Goal: Task Accomplishment & Management: Manage account settings

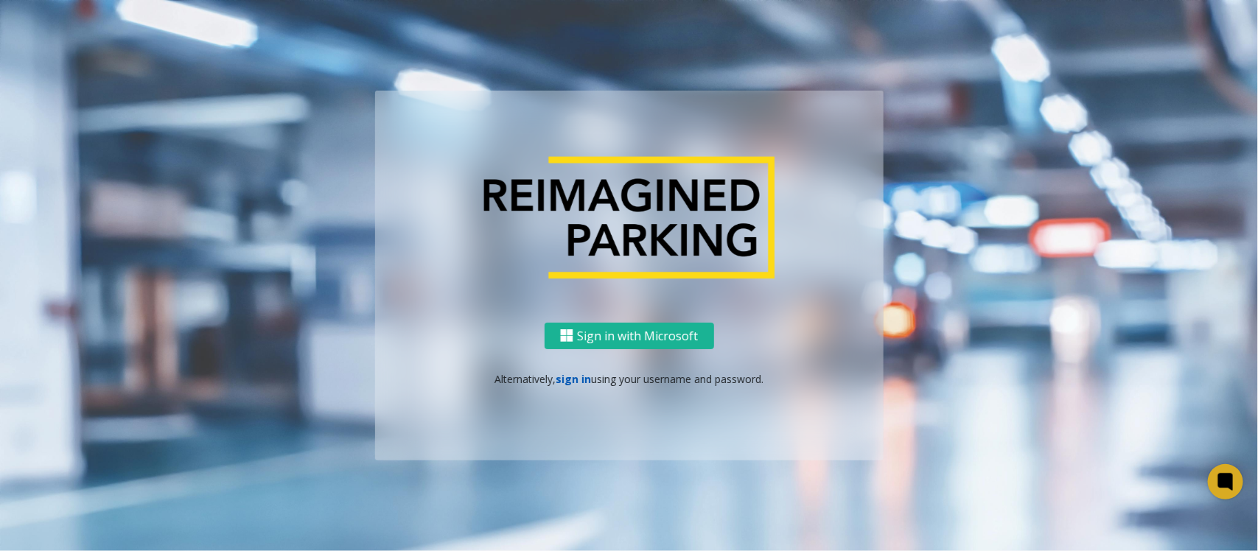
click at [575, 377] on link "sign in" at bounding box center [573, 379] width 35 height 14
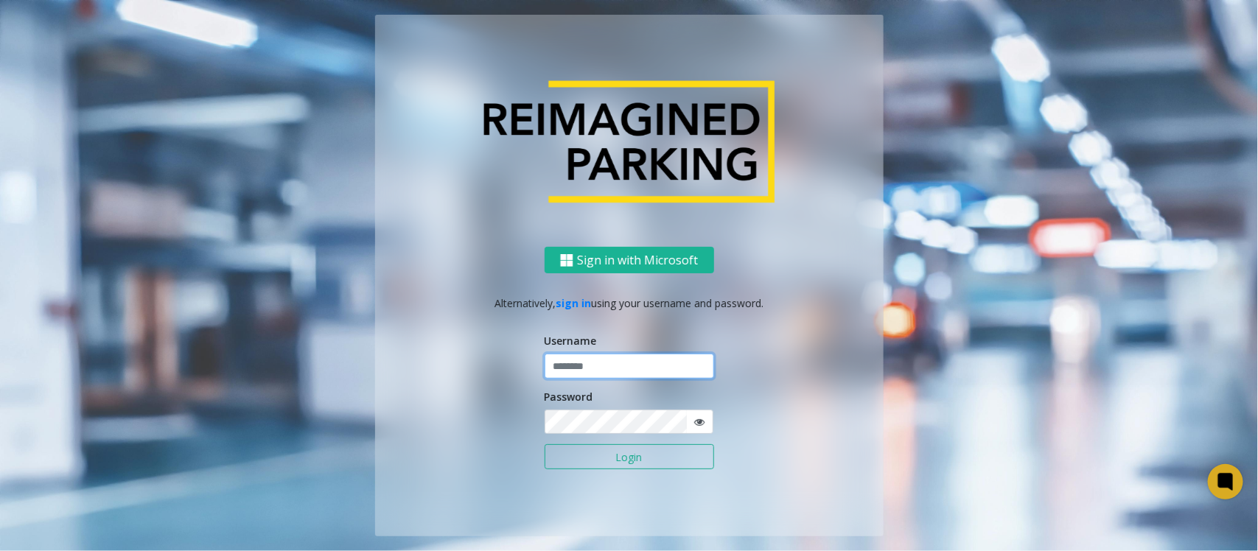
click at [584, 371] on input "text" at bounding box center [628, 366] width 169 height 25
type input "**********"
click at [592, 451] on button "Login" at bounding box center [628, 456] width 169 height 25
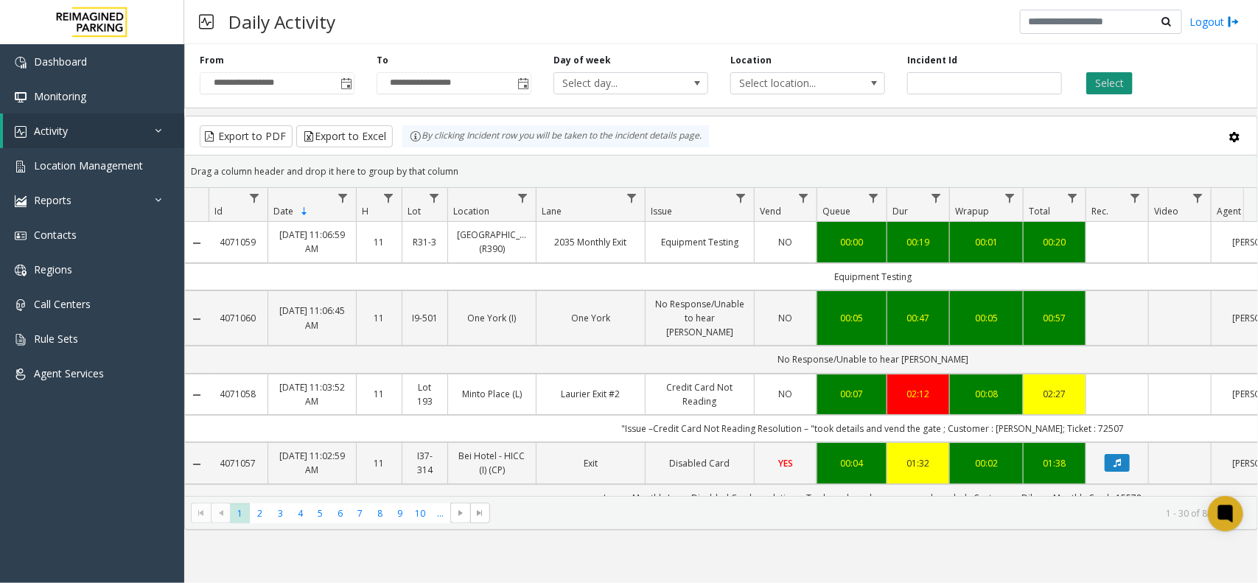
click at [1129, 77] on button "Select" at bounding box center [1109, 83] width 46 height 22
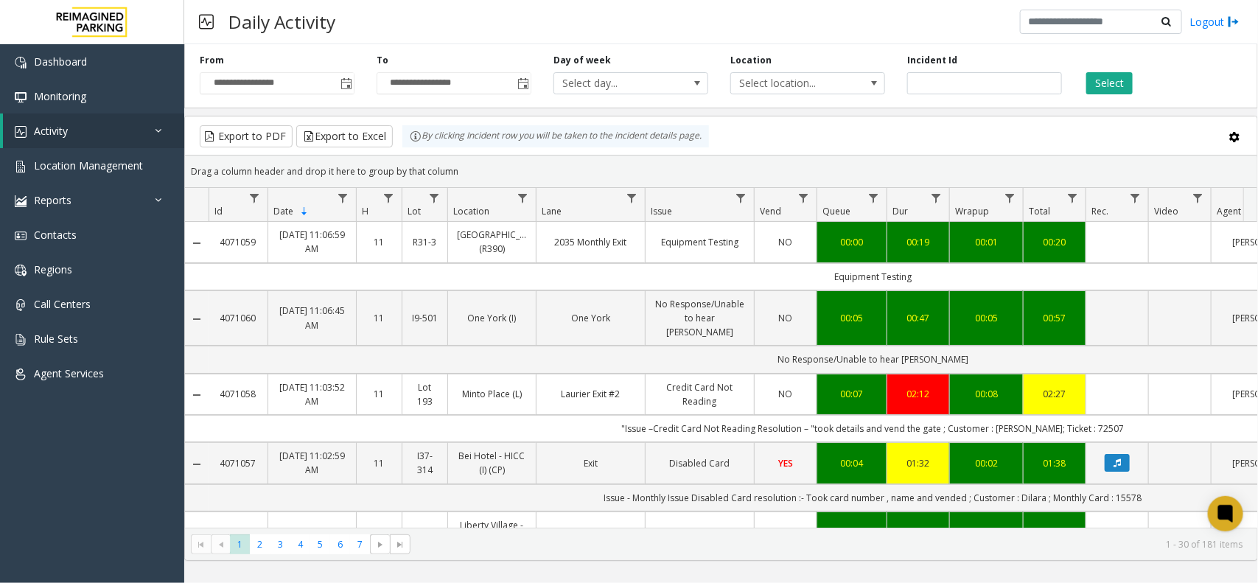
click at [532, 19] on div "Daily Activity Logout" at bounding box center [720, 22] width 1073 height 44
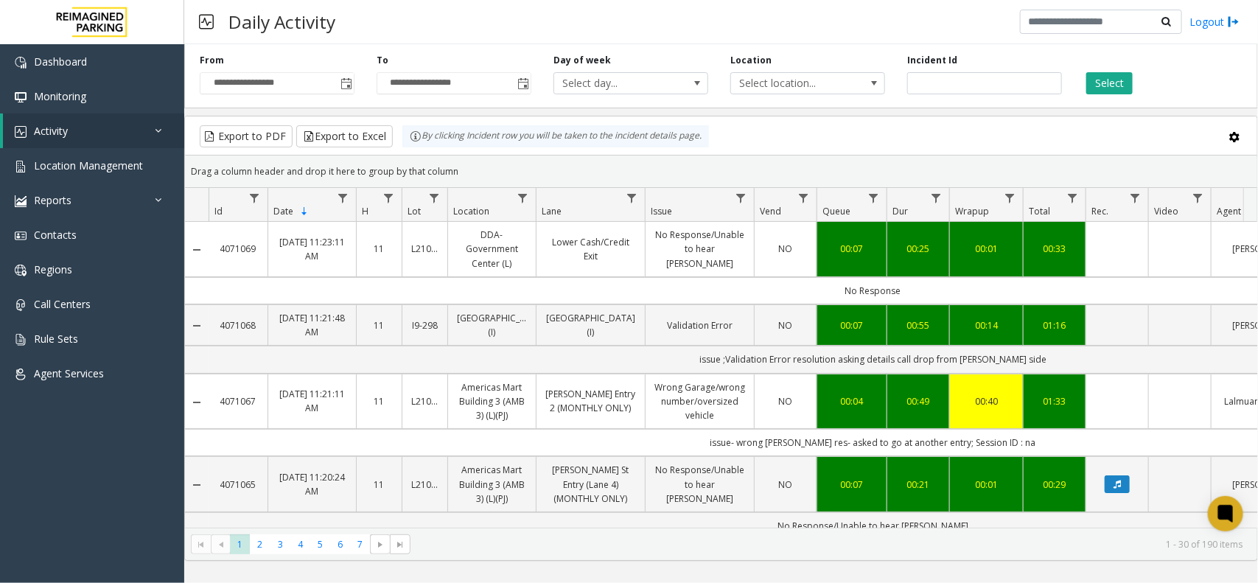
click at [1072, 72] on div "Incident Id" at bounding box center [984, 74] width 177 height 41
click at [1082, 72] on div "Select" at bounding box center [1161, 74] width 177 height 41
click at [1092, 75] on button "Select" at bounding box center [1109, 83] width 46 height 22
click at [88, 126] on link "Activity" at bounding box center [93, 130] width 181 height 35
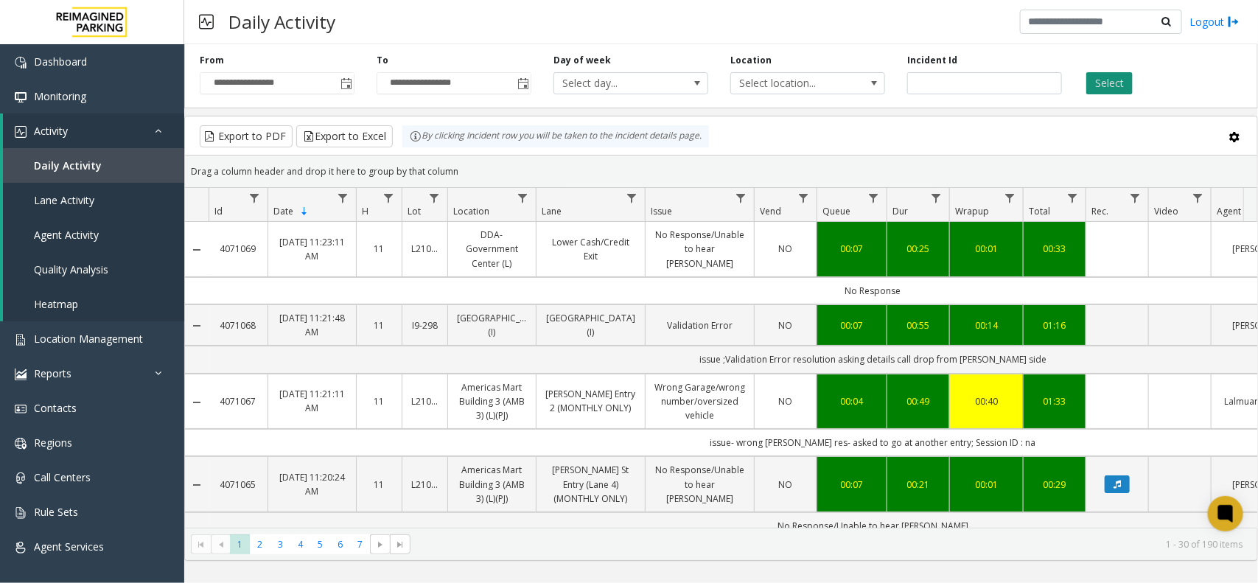
click at [1126, 87] on button "Select" at bounding box center [1109, 83] width 46 height 22
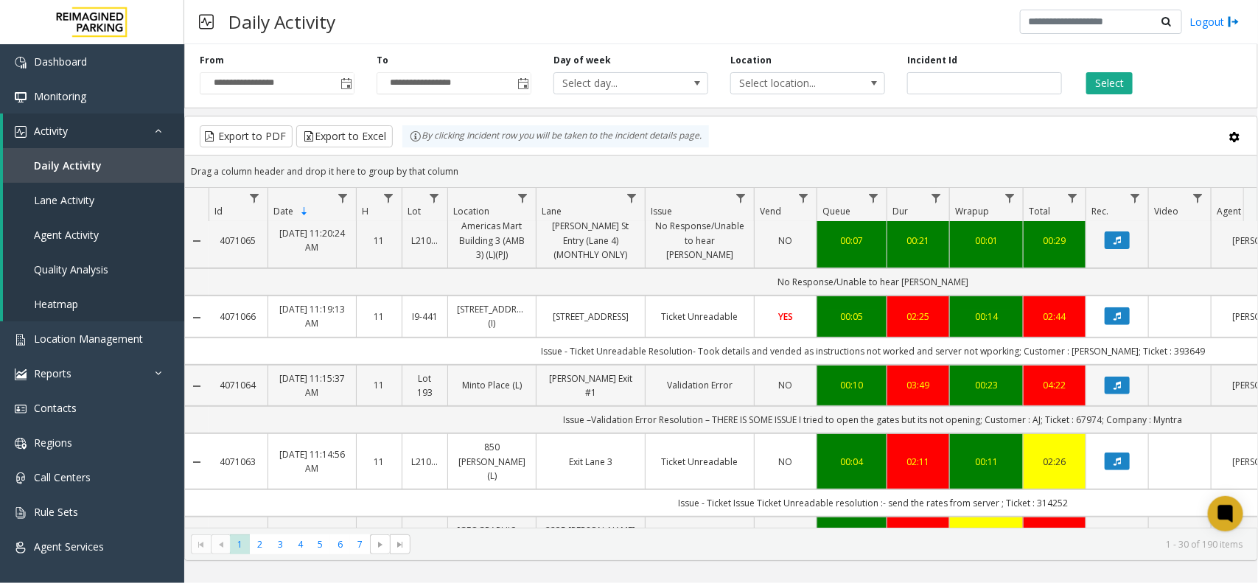
scroll to position [276, 0]
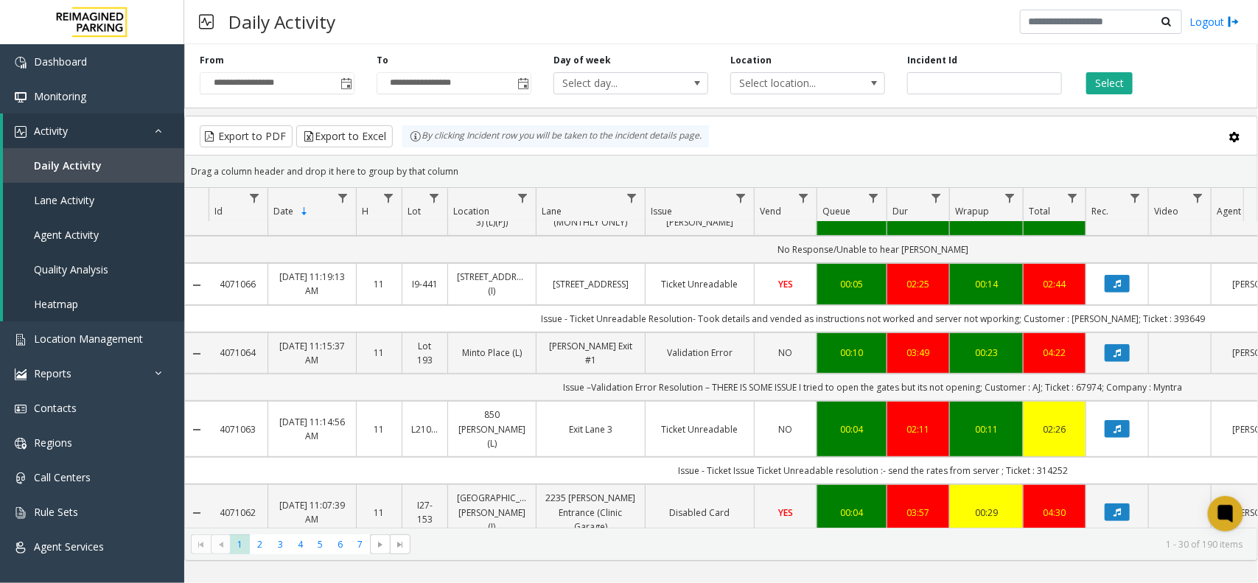
click at [1085, 389] on td "Issue –Validation Error Resolution – THERE IS SOME ISSUE I tried to open the ga…" at bounding box center [873, 387] width 1328 height 27
copy td "67974"
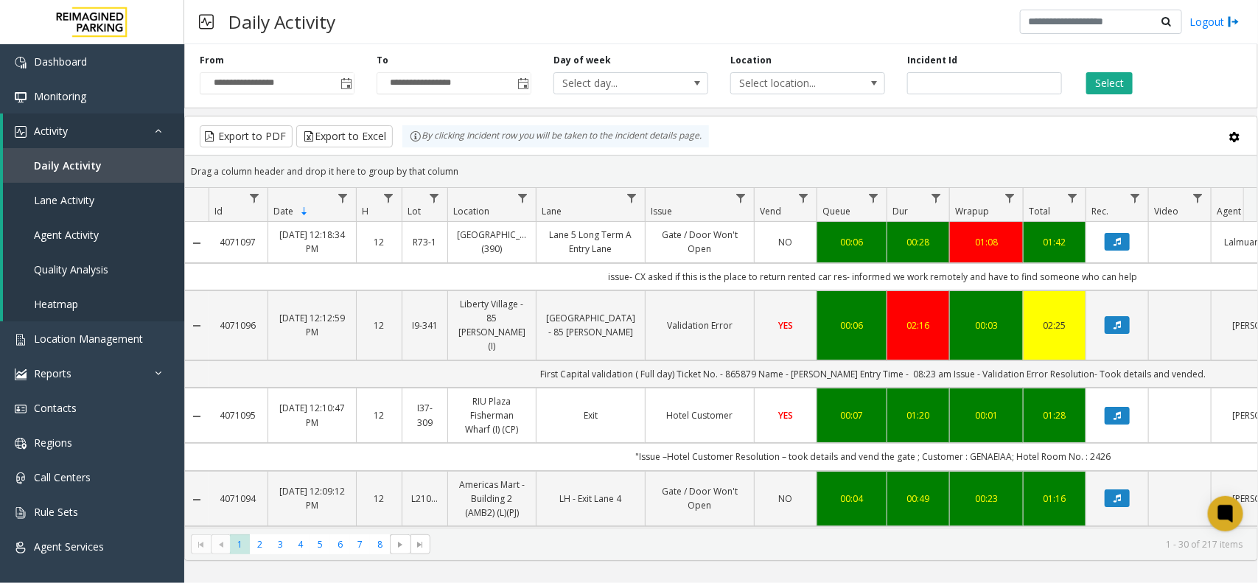
scroll to position [276, 0]
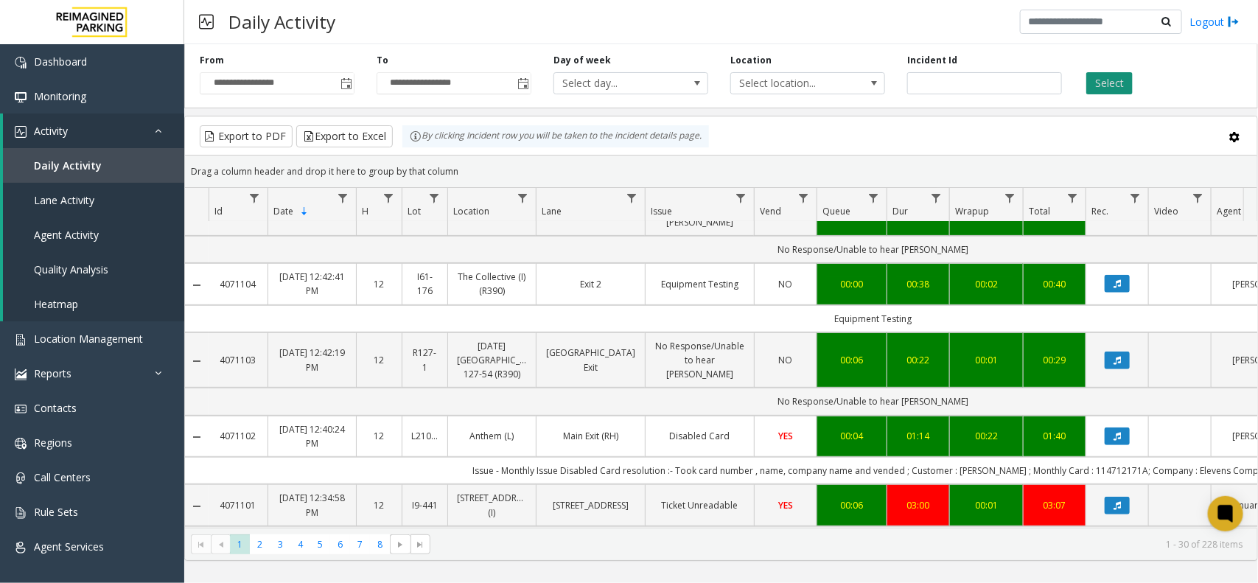
click at [1120, 91] on button "Select" at bounding box center [1109, 83] width 46 height 22
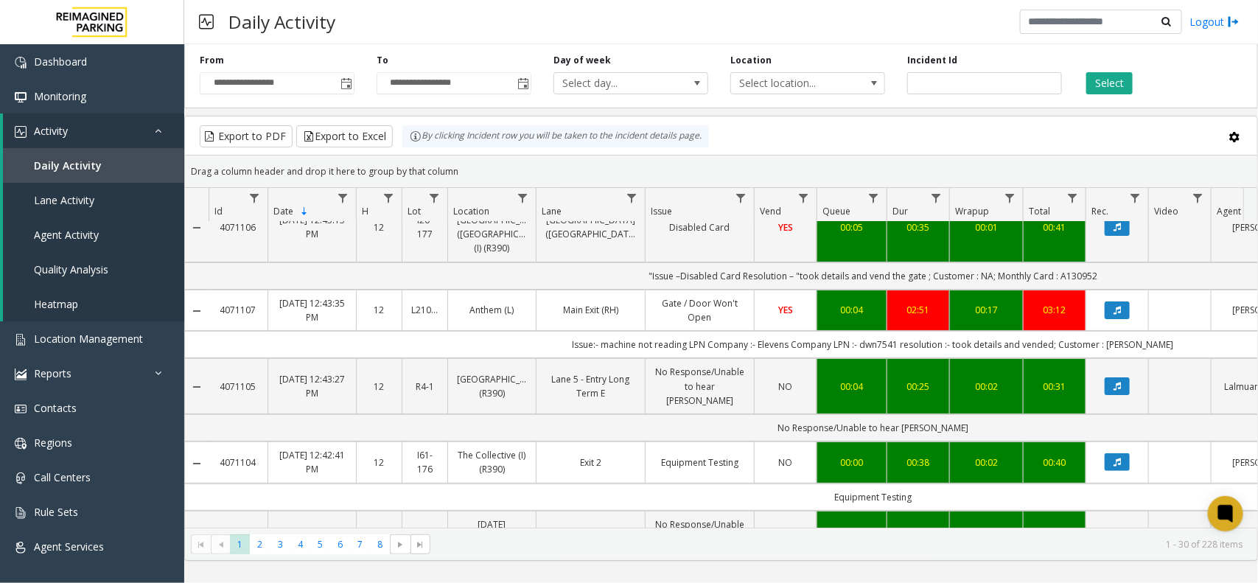
scroll to position [0, 0]
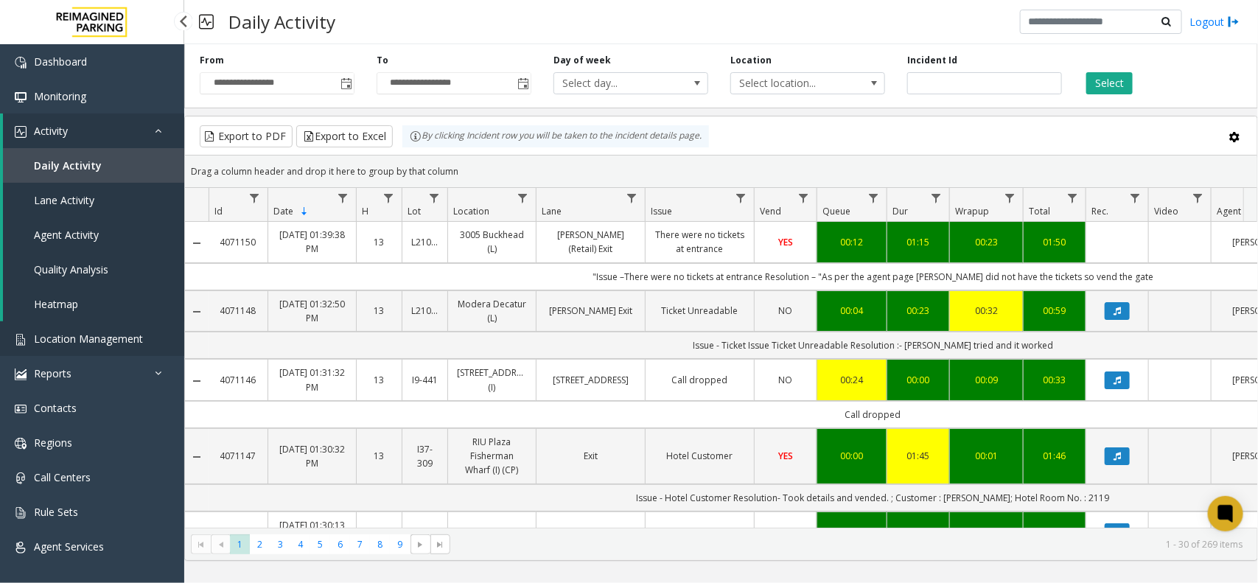
click at [105, 336] on span "Location Management" at bounding box center [88, 339] width 109 height 14
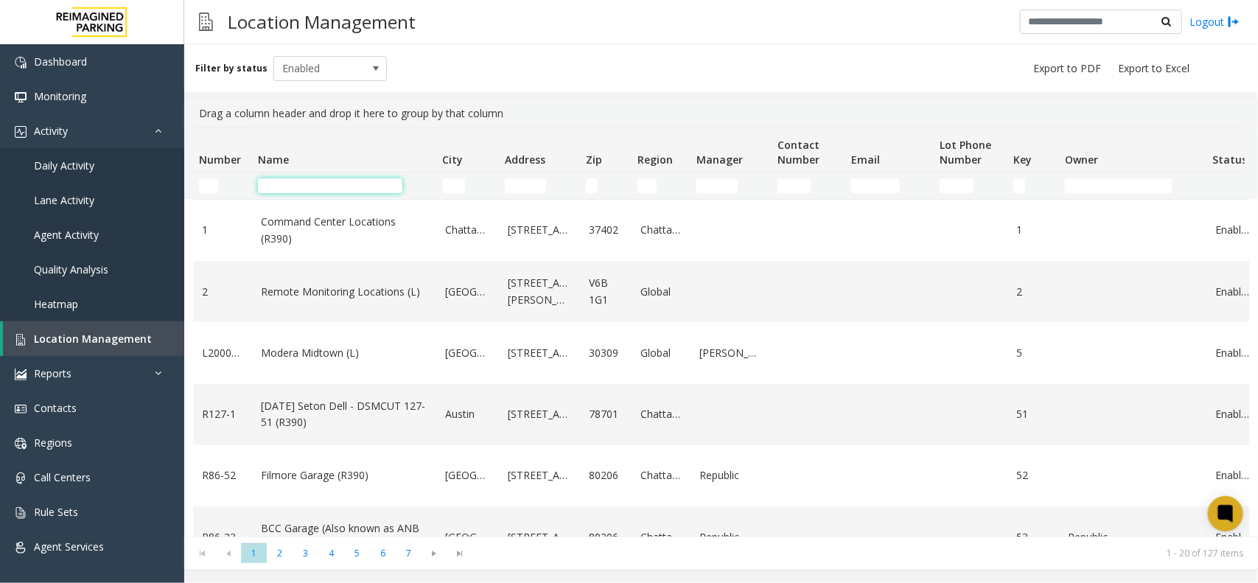
click at [315, 179] on input "Name Filter" at bounding box center [330, 185] width 144 height 15
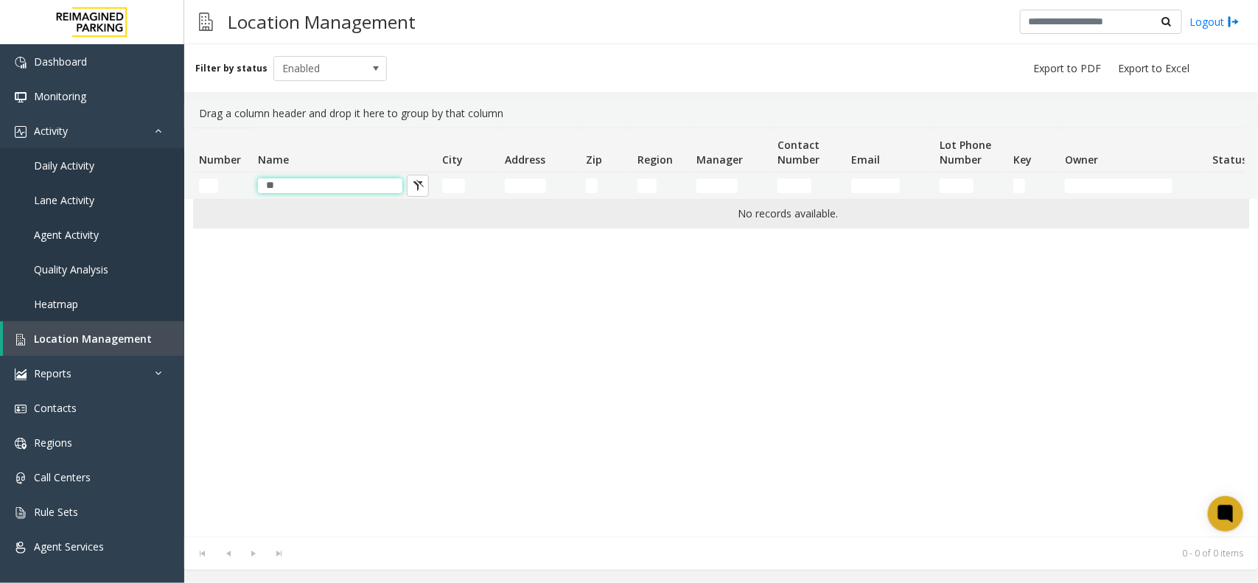
type input "*"
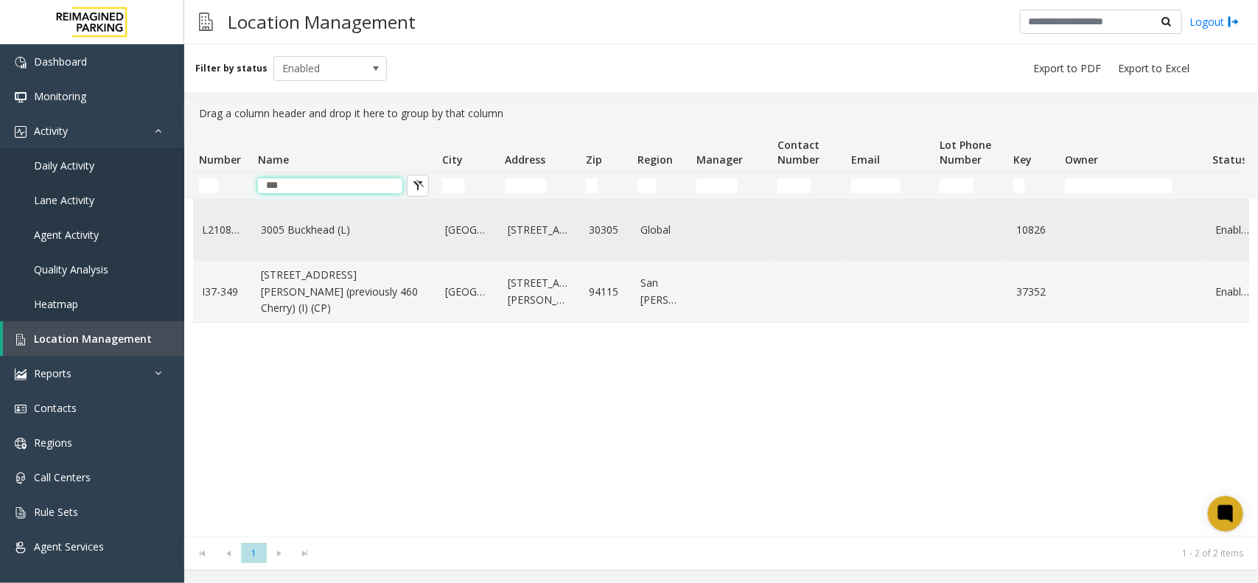
type input "***"
click at [343, 248] on td "3005 Buckhead (L)" at bounding box center [344, 230] width 184 height 61
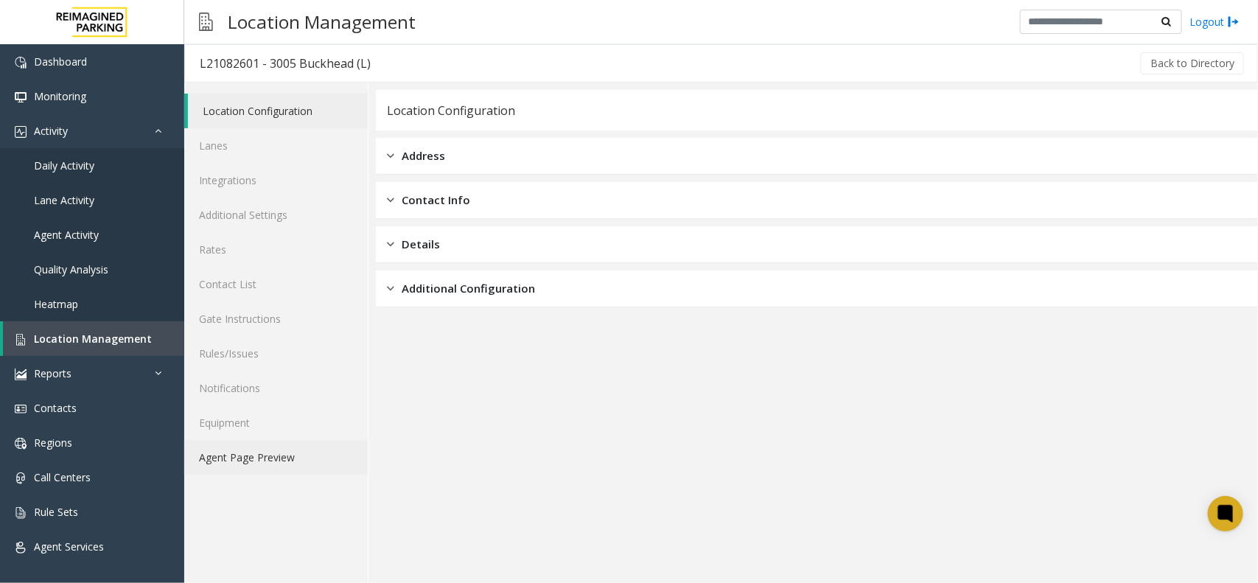
click at [273, 463] on link "Agent Page Preview" at bounding box center [275, 457] width 183 height 35
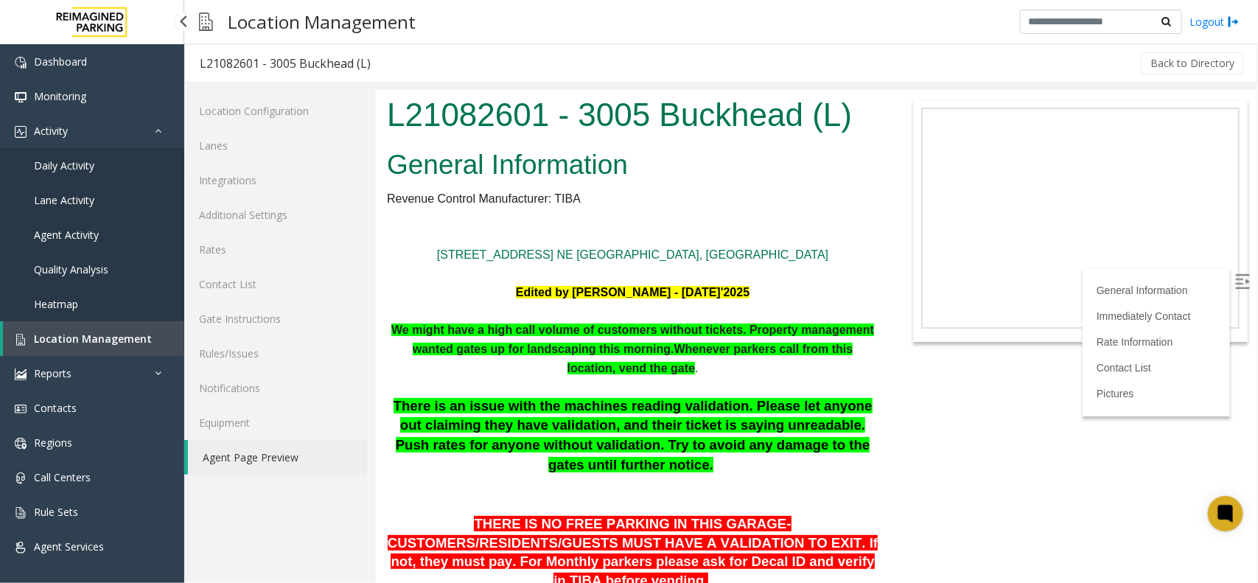
click at [97, 169] on link "Daily Activity" at bounding box center [92, 165] width 184 height 35
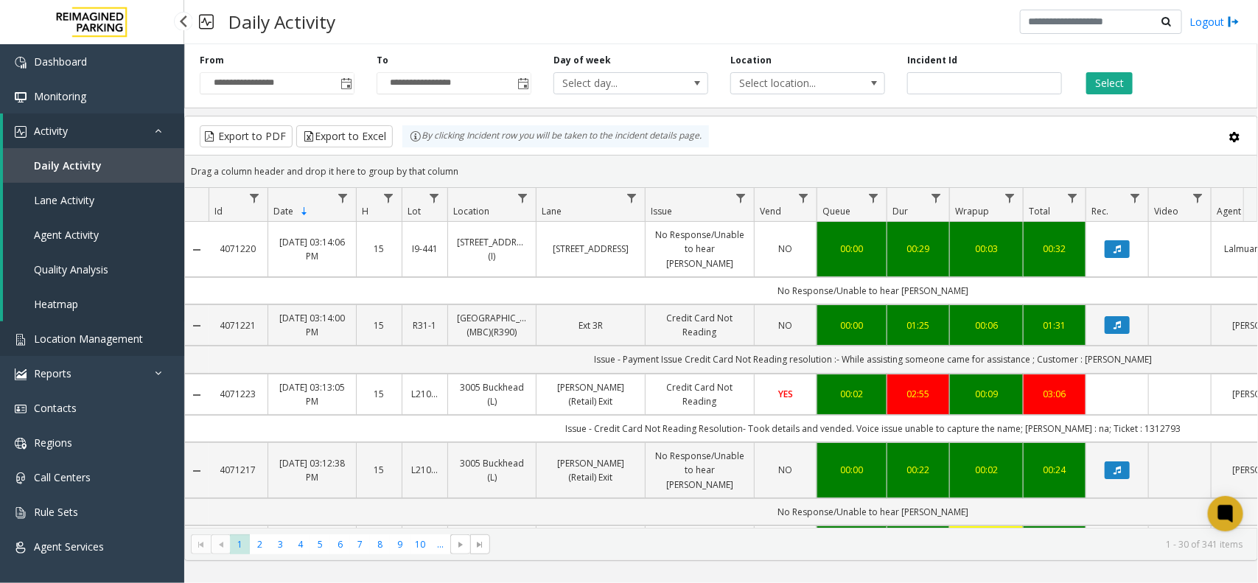
click at [120, 337] on span "Location Management" at bounding box center [88, 339] width 109 height 14
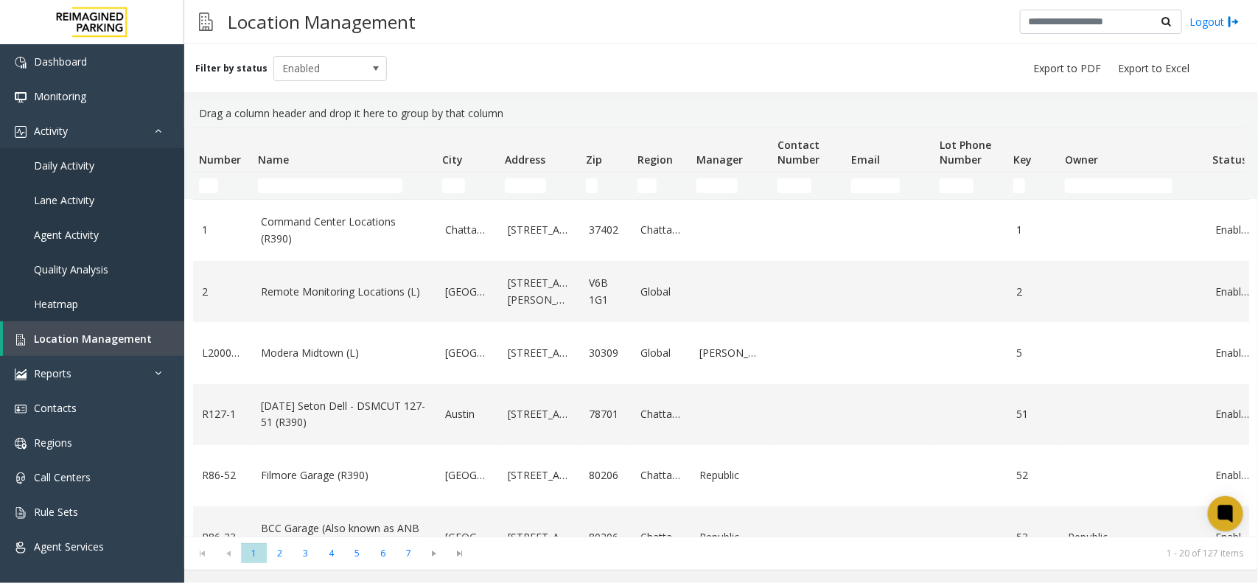
click at [218, 186] on kendo-grid-filter-wrapper-cell "Number Filter" at bounding box center [222, 185] width 47 height 15
click at [217, 186] on input "Number Filter" at bounding box center [208, 185] width 19 height 15
paste input "********"
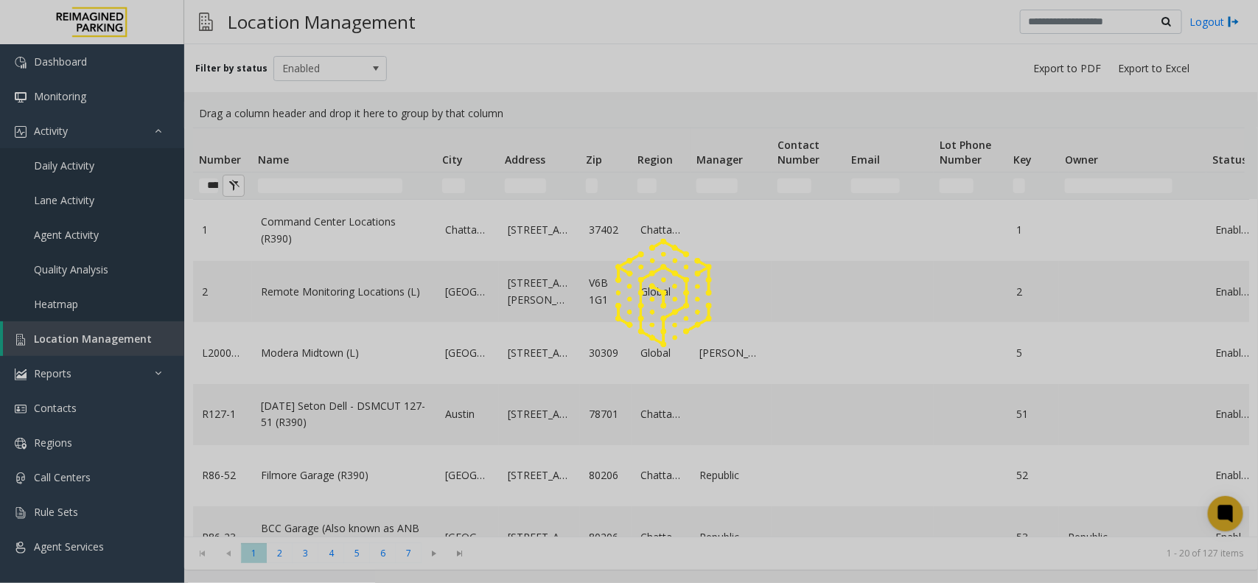
click at [329, 81] on div at bounding box center [629, 291] width 1258 height 583
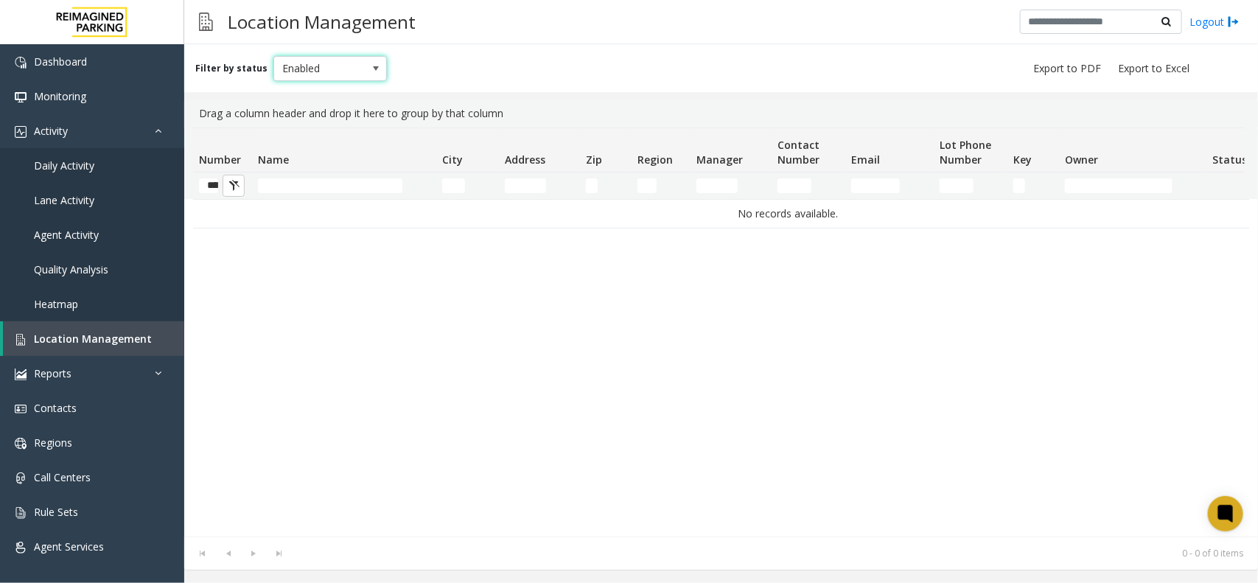
click at [328, 64] on span "Enabled" at bounding box center [319, 69] width 90 height 24
click at [346, 89] on li "All" at bounding box center [323, 93] width 109 height 20
click at [308, 80] on span "All" at bounding box center [330, 68] width 114 height 25
click at [318, 157] on li "Archived" at bounding box center [323, 153] width 109 height 20
drag, startPoint x: 296, startPoint y: 61, endPoint x: 303, endPoint y: 68, distance: 9.4
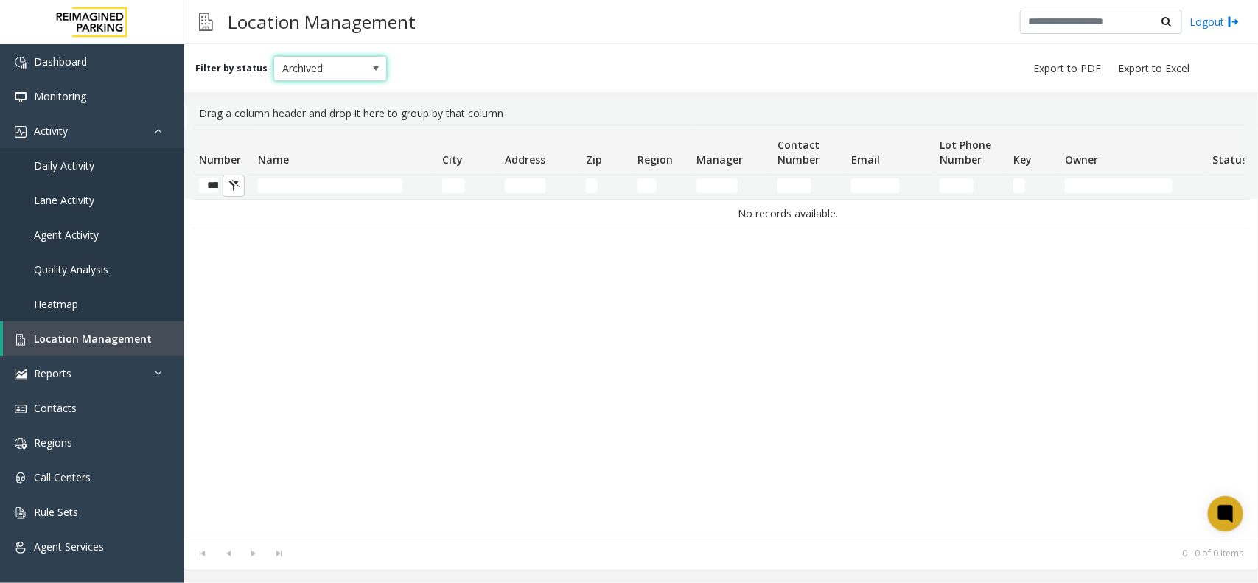
click at [296, 60] on span "Archived" at bounding box center [319, 69] width 90 height 24
click at [309, 83] on li "All" at bounding box center [323, 93] width 109 height 20
click at [210, 181] on input "********" at bounding box center [208, 185] width 19 height 15
drag, startPoint x: 208, startPoint y: 181, endPoint x: 285, endPoint y: 186, distance: 77.5
click at [285, 186] on tr "********" at bounding box center [788, 185] width 1190 height 27
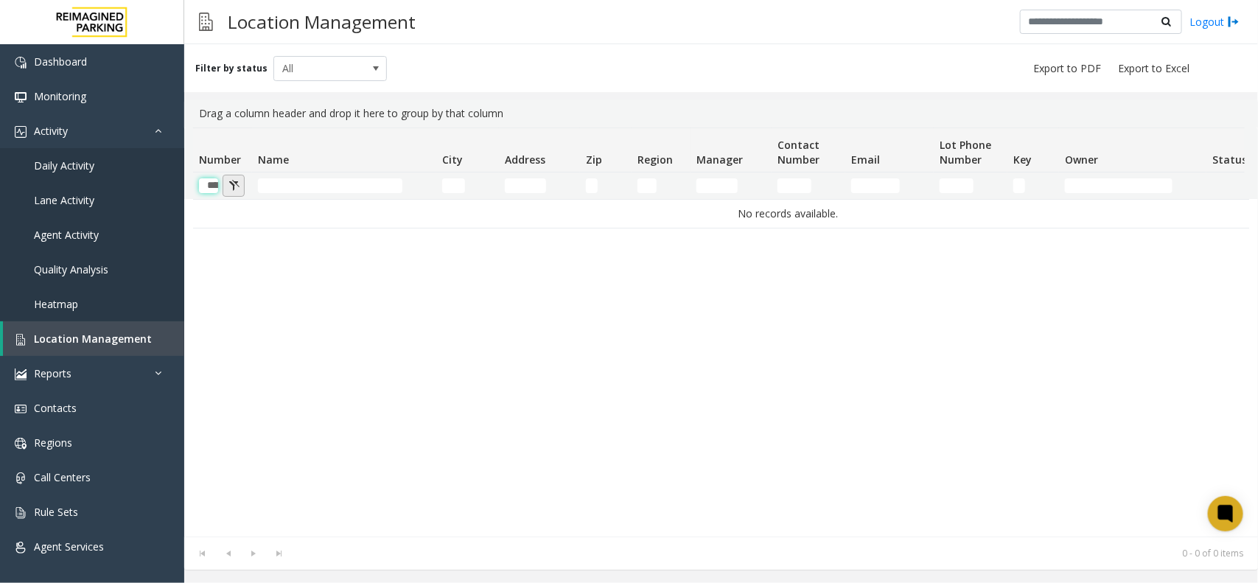
scroll to position [0, 37]
type input "*******"
click at [208, 185] on input "*******" at bounding box center [208, 185] width 19 height 15
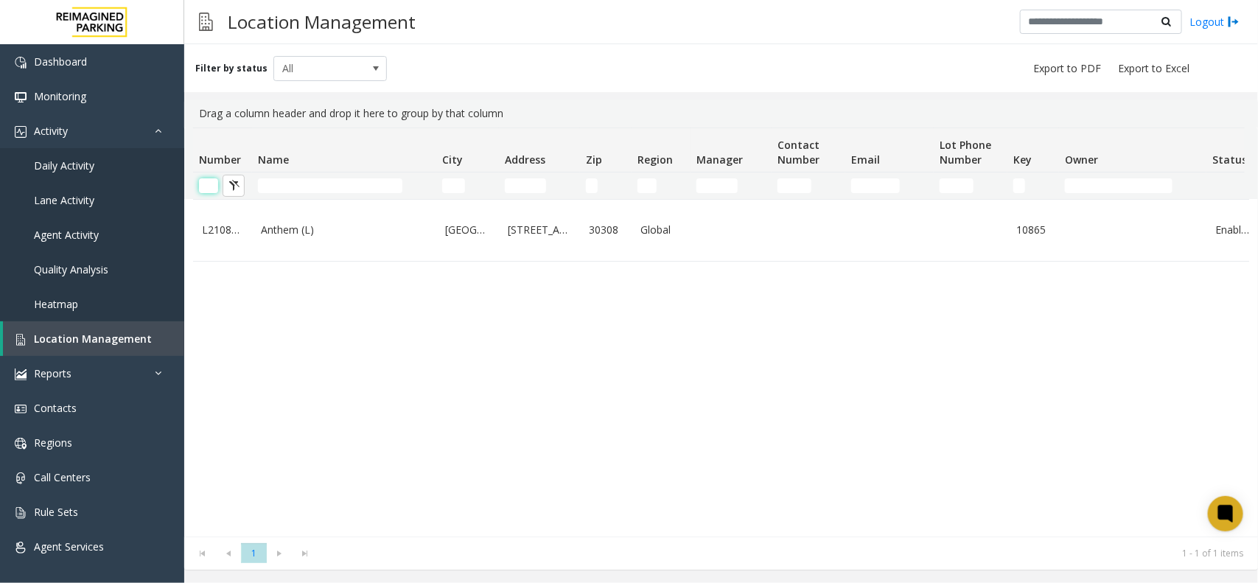
click at [208, 185] on input "Number Filter" at bounding box center [208, 185] width 19 height 15
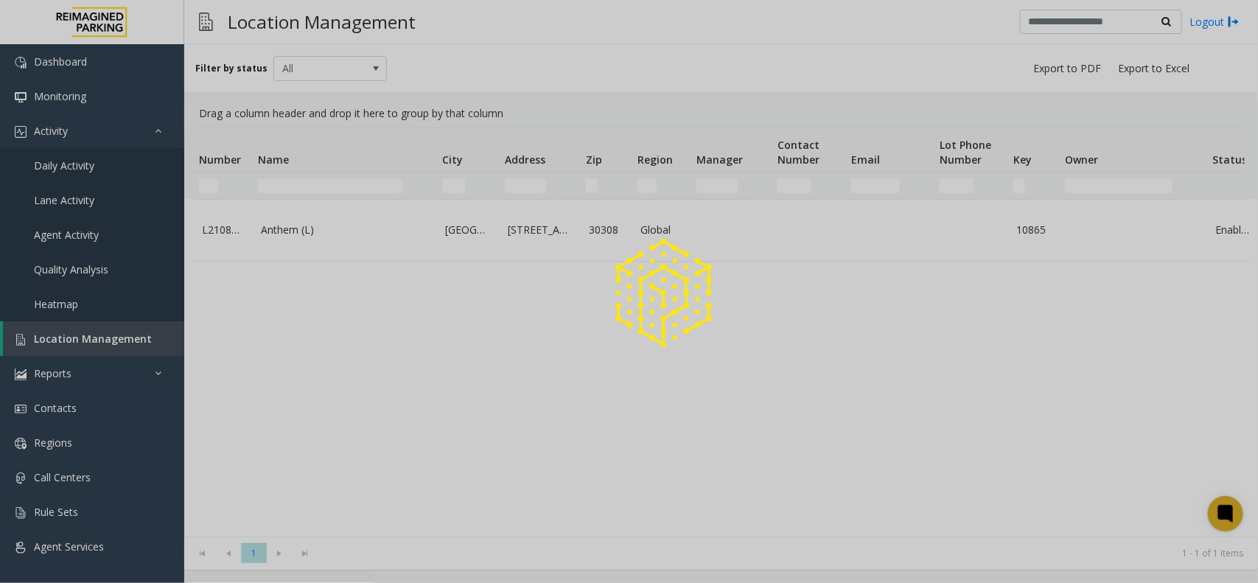
drag, startPoint x: 172, startPoint y: 334, endPoint x: 116, endPoint y: 329, distance: 56.2
click at [116, 329] on link "Location Management" at bounding box center [93, 338] width 181 height 35
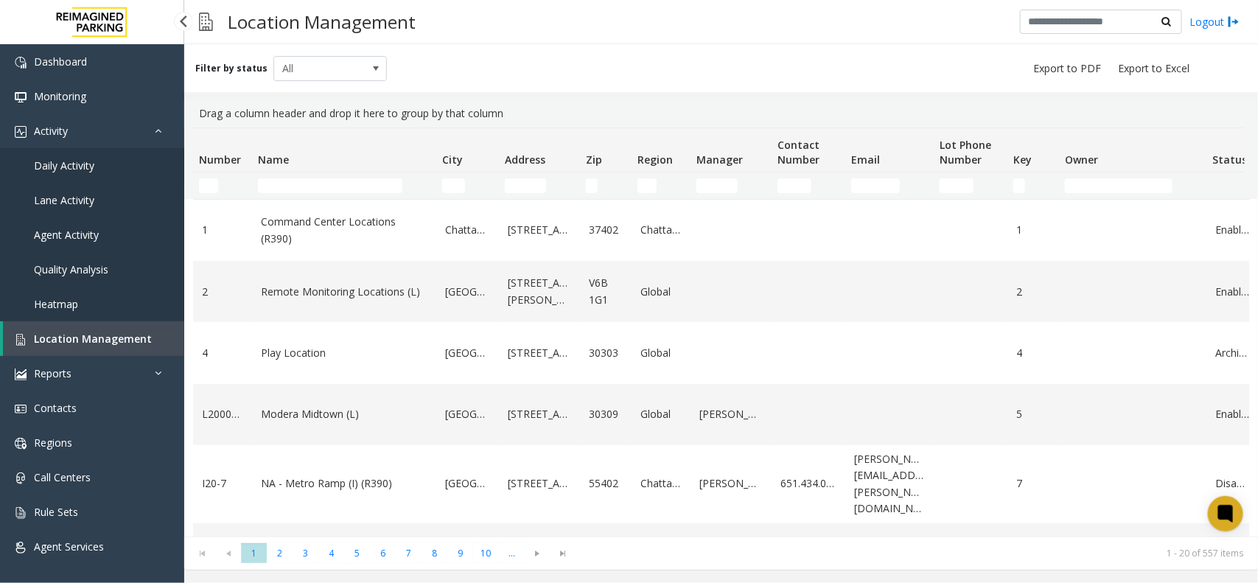
click at [108, 171] on link "Daily Activity" at bounding box center [92, 165] width 184 height 35
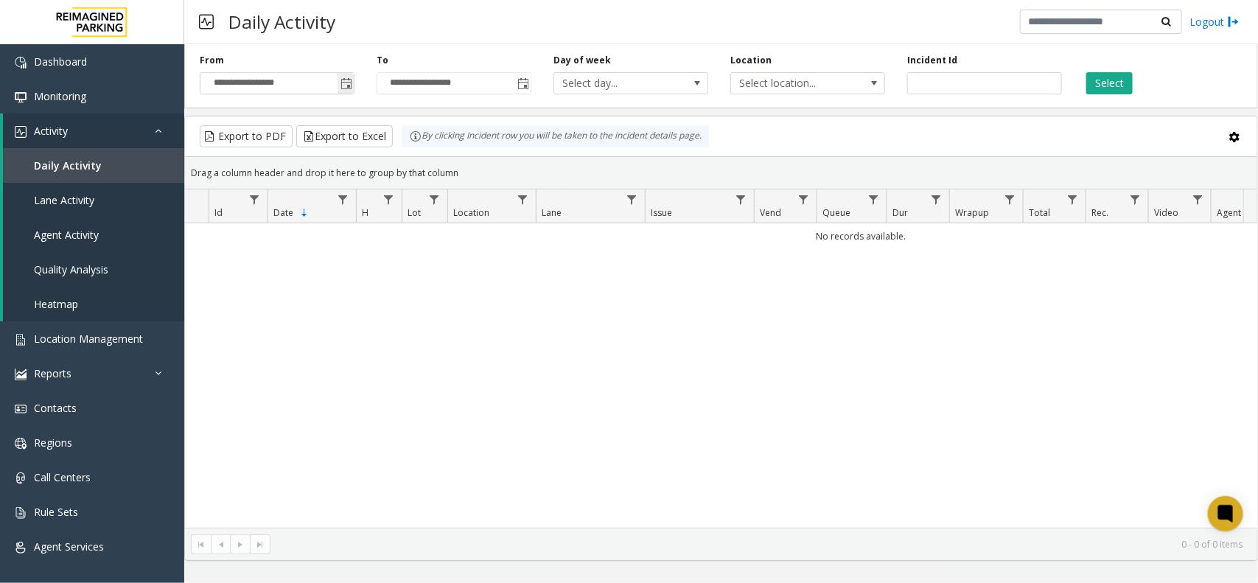
click at [351, 80] on span "Toggle popup" at bounding box center [346, 84] width 12 height 12
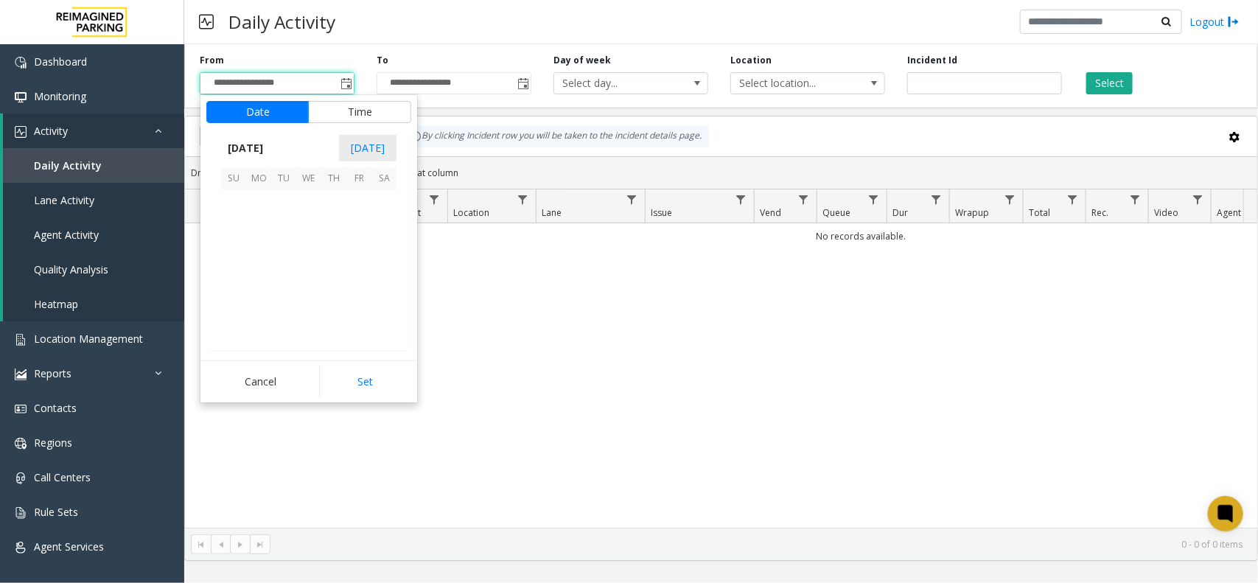
scroll to position [264308, 0]
click at [357, 193] on span "5" at bounding box center [358, 202] width 25 height 25
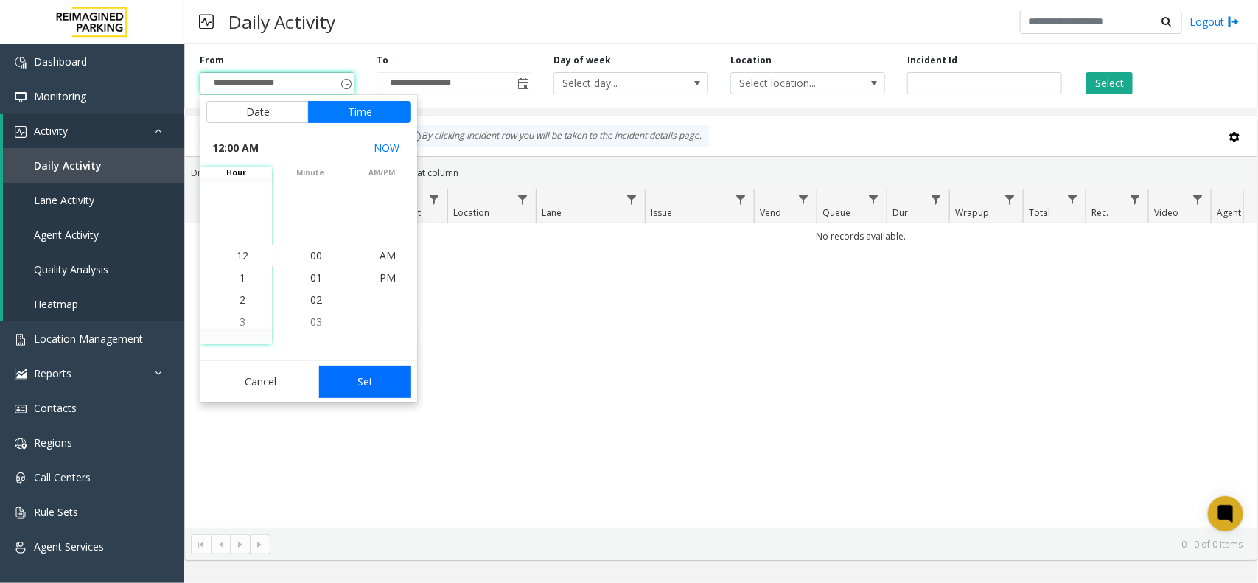
click at [367, 379] on button "Set" at bounding box center [365, 381] width 93 height 32
type input "**********"
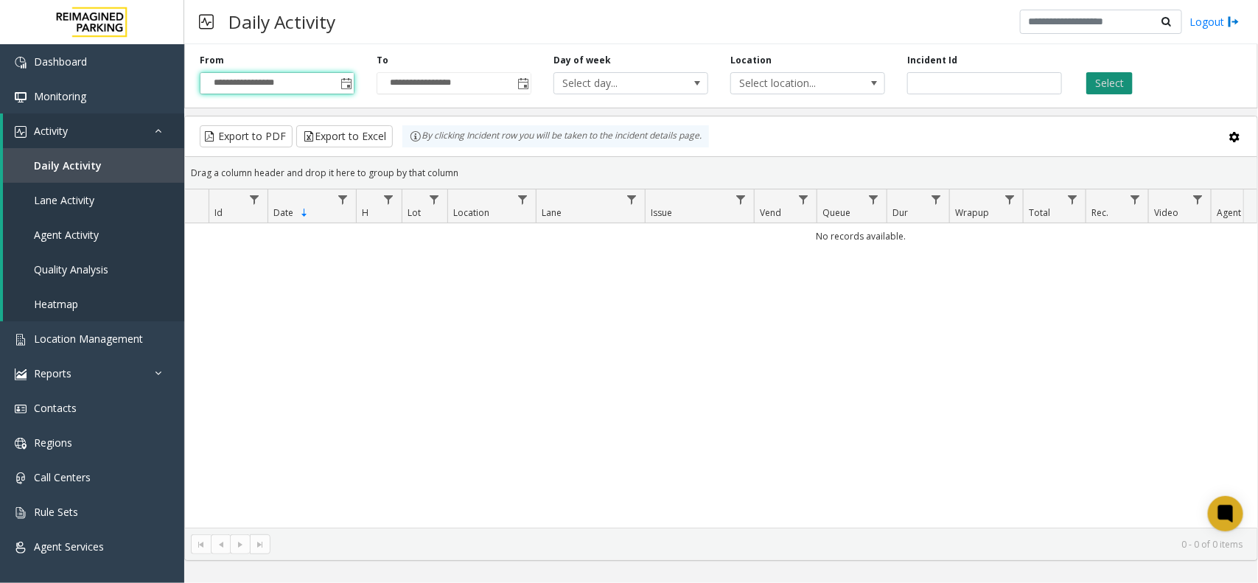
click at [1121, 81] on button "Select" at bounding box center [1109, 83] width 46 height 22
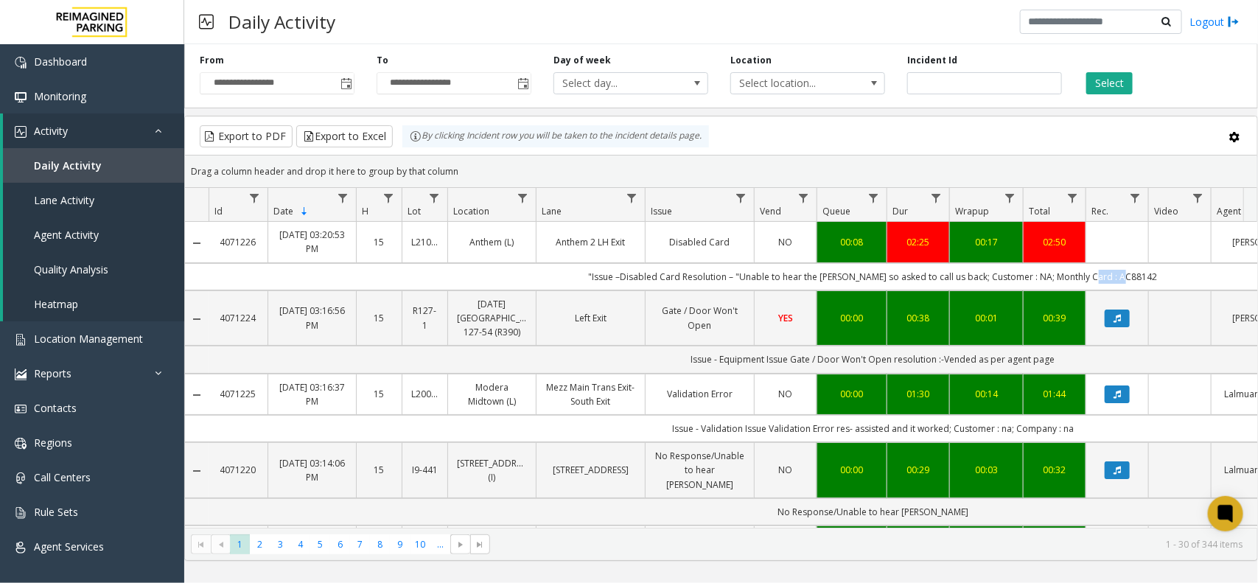
drag, startPoint x: 1099, startPoint y: 277, endPoint x: 1148, endPoint y: 281, distance: 49.6
click at [1148, 281] on td ""Issue –Disabled Card Resolution – "Unable to hear the [PERSON_NAME] so asked t…" at bounding box center [873, 276] width 1328 height 27
copy td "AC88142"
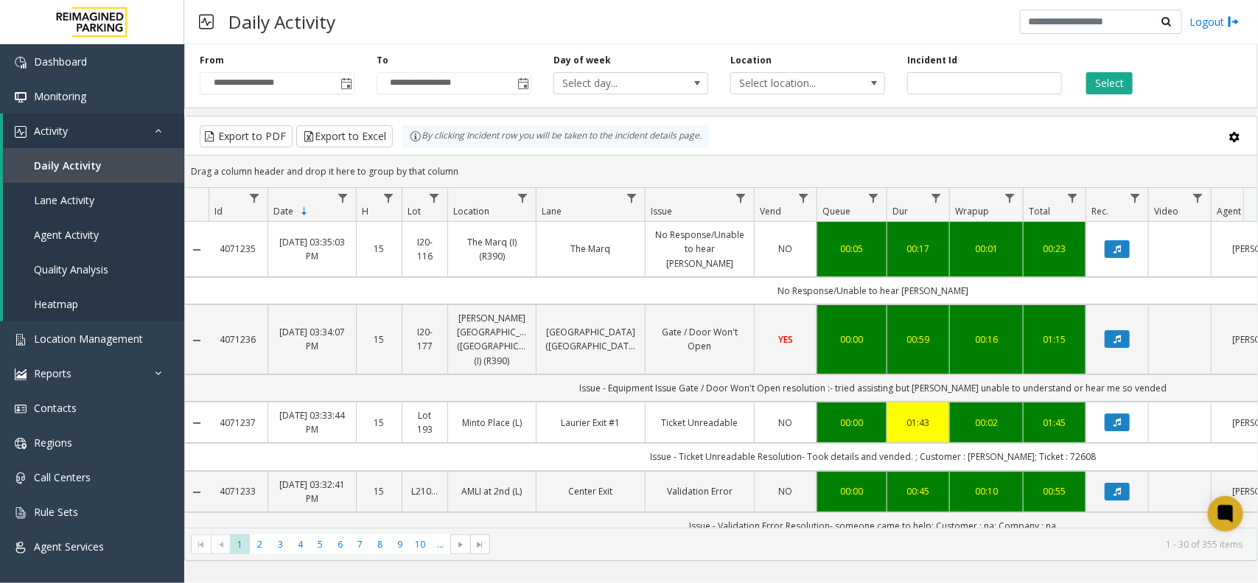
click at [1107, 69] on div "Select" at bounding box center [1161, 74] width 177 height 41
click at [1105, 85] on button "Select" at bounding box center [1109, 83] width 46 height 22
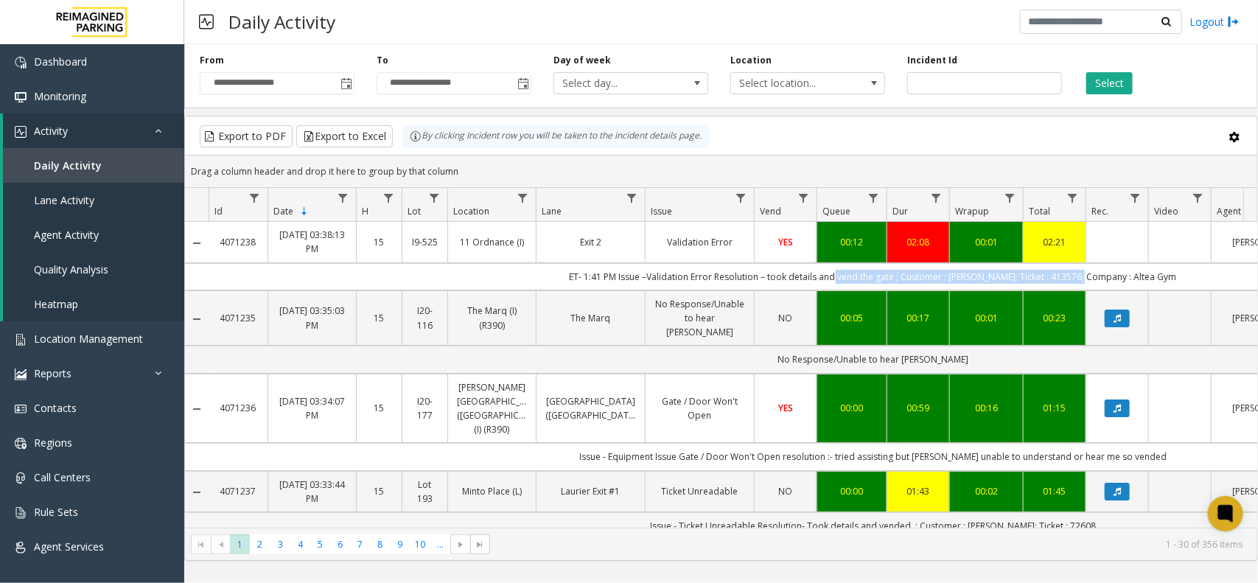
drag, startPoint x: 1098, startPoint y: 278, endPoint x: 690, endPoint y: 278, distance: 407.4
click at [704, 278] on td "ET- 1:41 PM Issue –Validation Error Resolution – took details and vend the gate…" at bounding box center [873, 276] width 1328 height 27
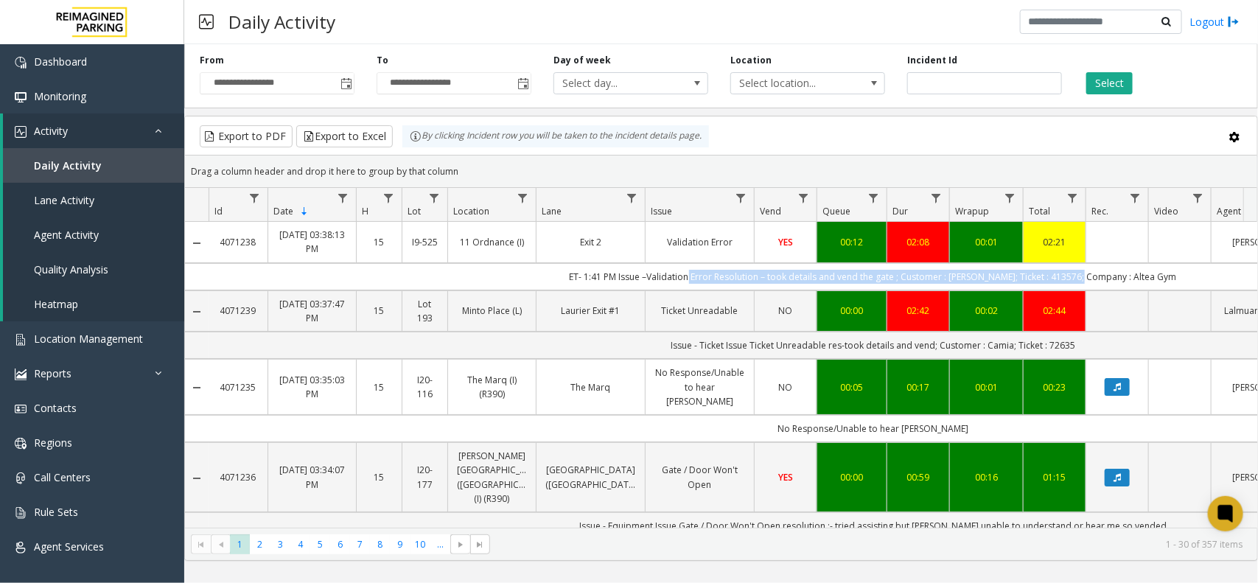
scroll to position [0, 99]
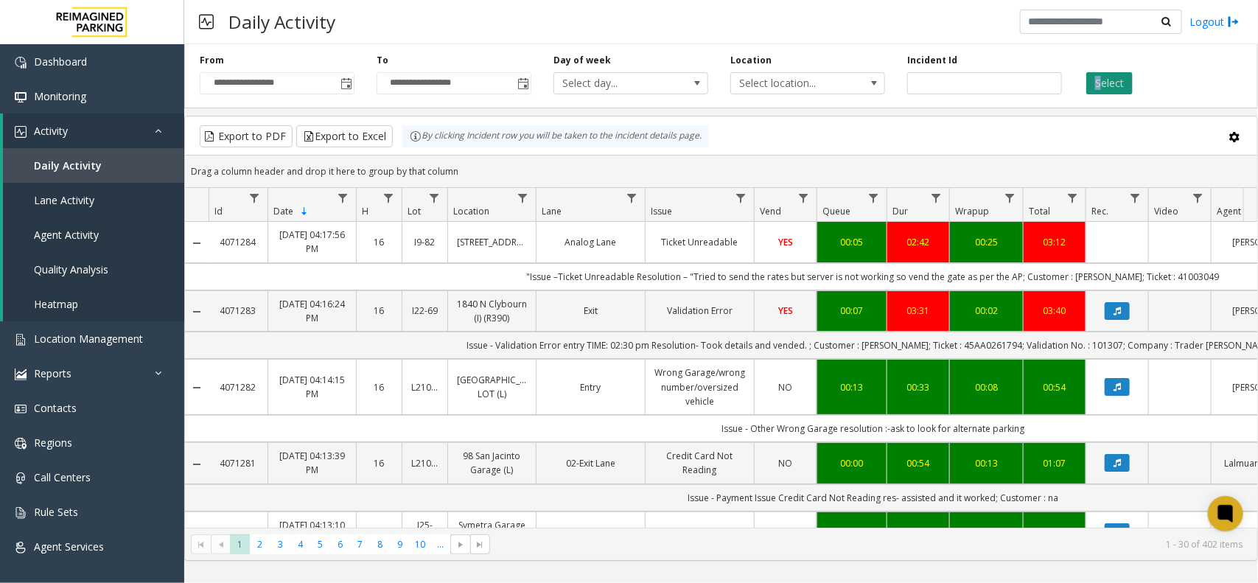
scroll to position [0, 99]
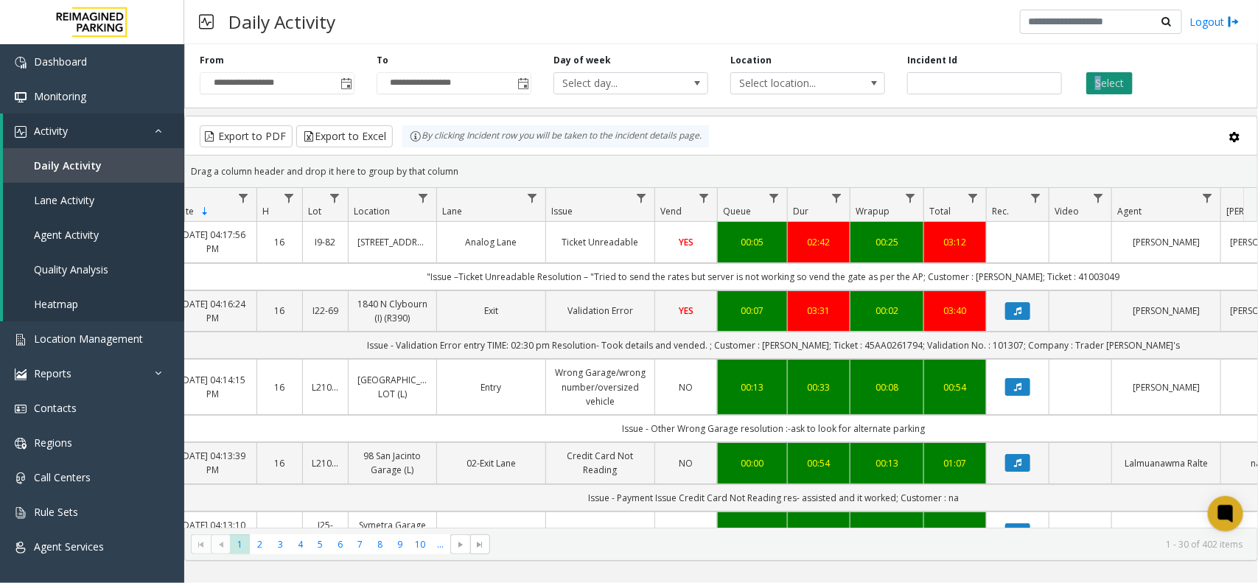
click at [1103, 80] on div "Select" at bounding box center [1161, 74] width 177 height 41
click at [1103, 80] on button "Select" at bounding box center [1109, 83] width 46 height 22
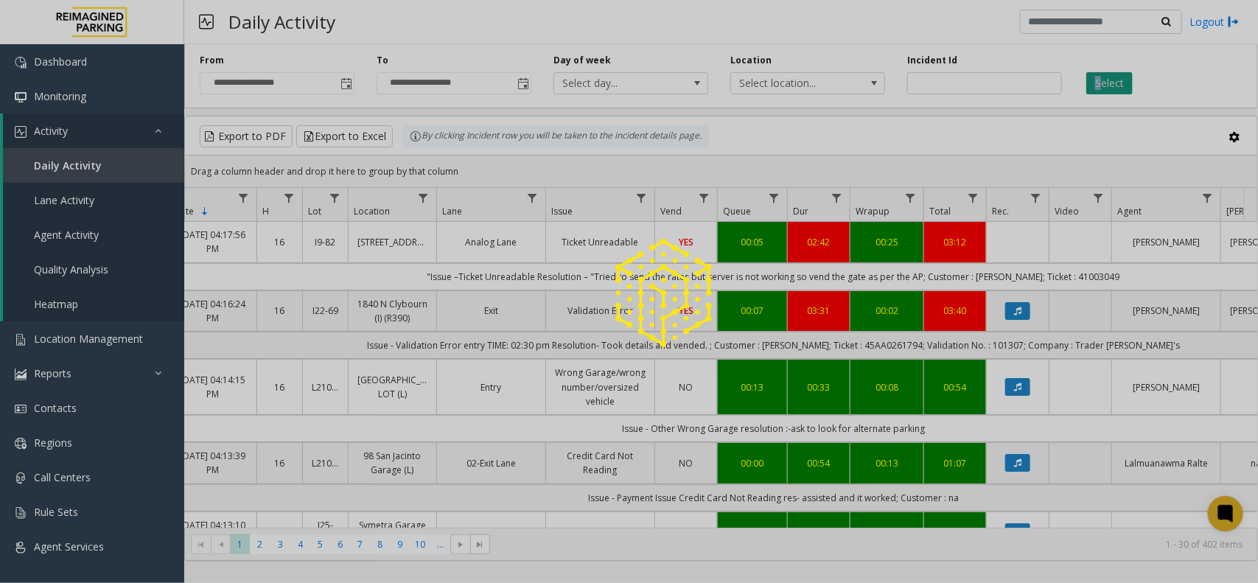
click at [1103, 80] on div at bounding box center [629, 291] width 1258 height 583
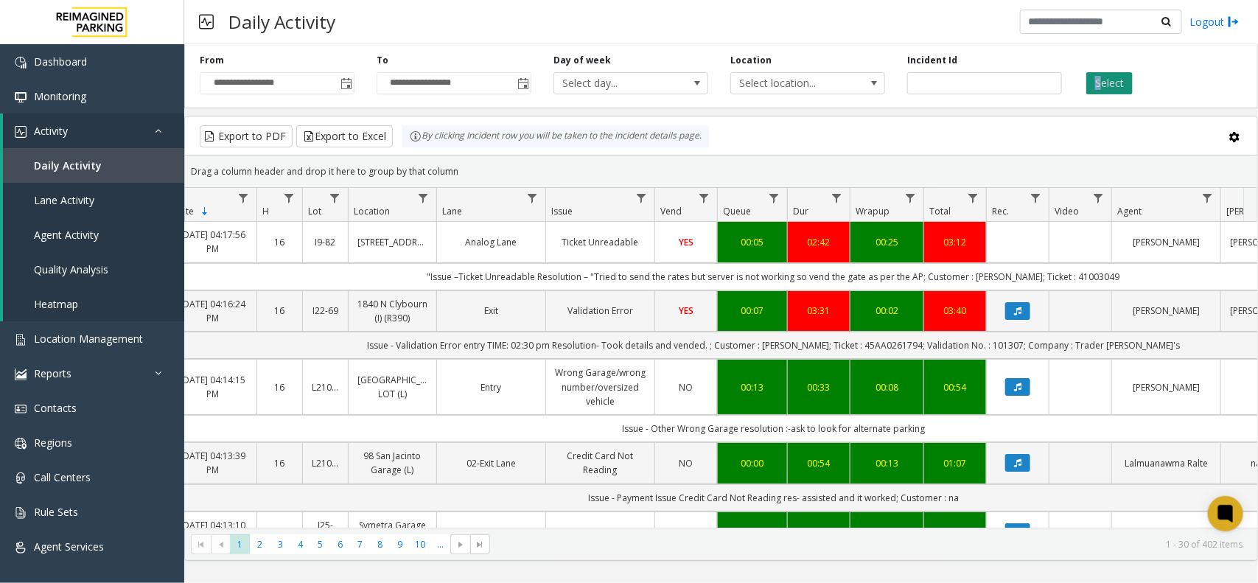
click at [1105, 80] on button "Select" at bounding box center [1109, 83] width 46 height 22
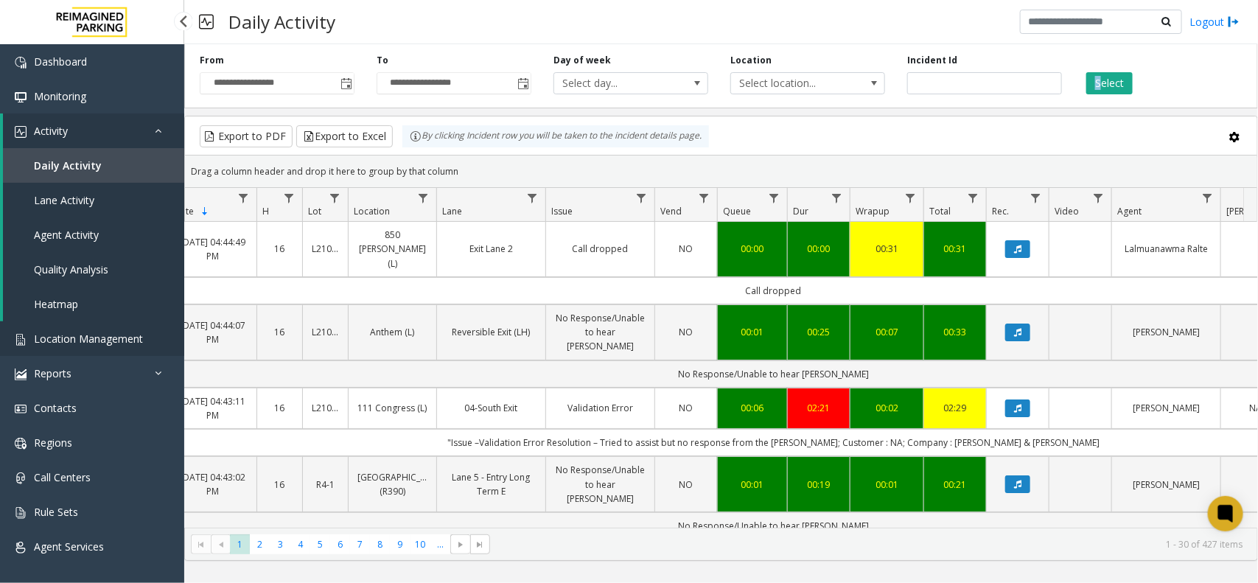
click at [61, 339] on span "Location Management" at bounding box center [88, 339] width 109 height 14
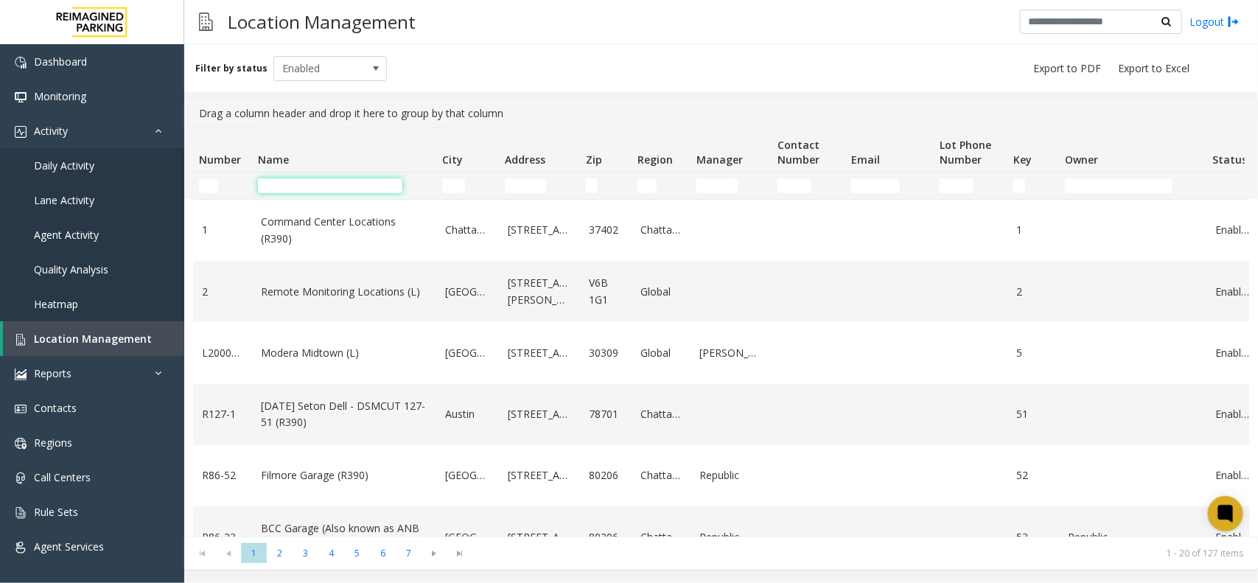
click at [322, 181] on input "Name Filter" at bounding box center [330, 185] width 144 height 15
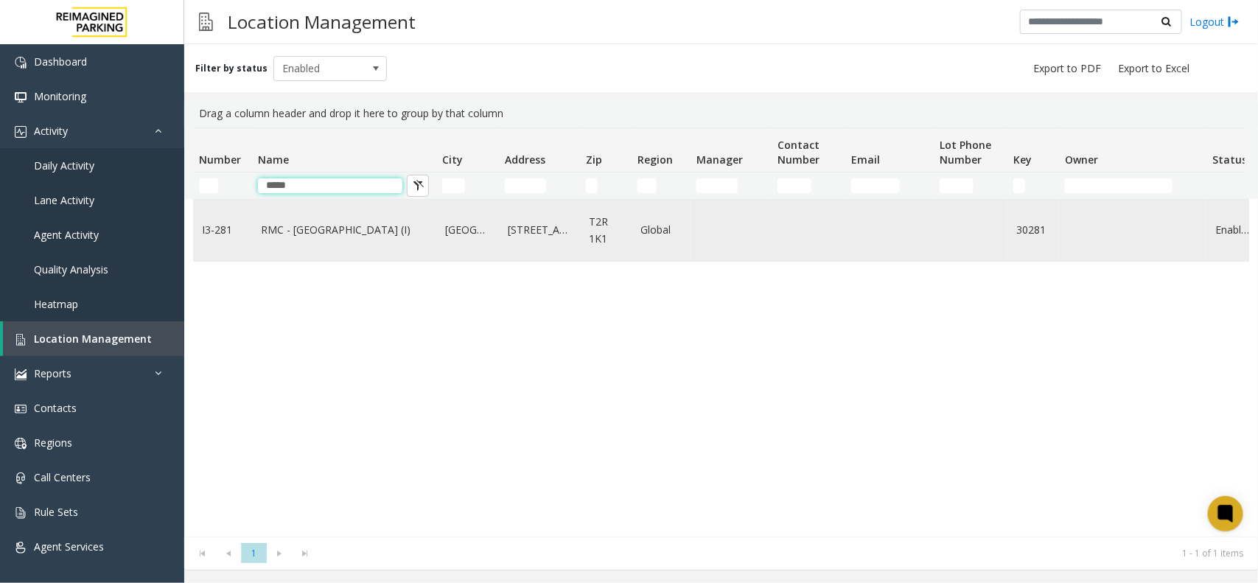
type input "*****"
click at [340, 223] on link "RMC - Mount Royal Village (I)" at bounding box center [344, 230] width 167 height 16
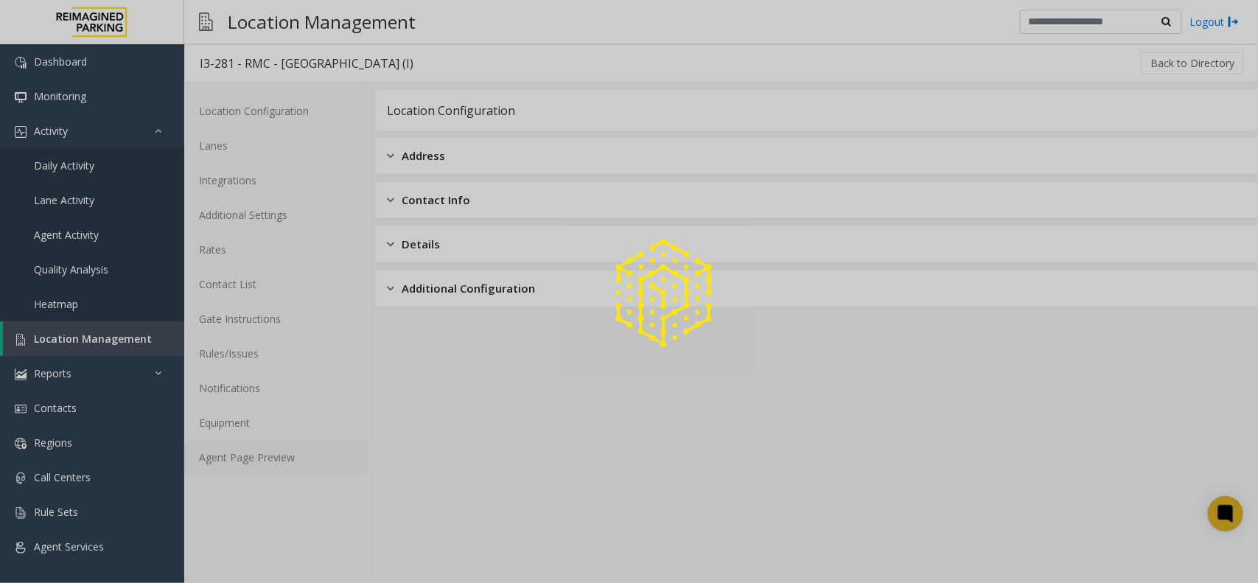
click at [300, 449] on link "Agent Page Preview" at bounding box center [275, 457] width 183 height 35
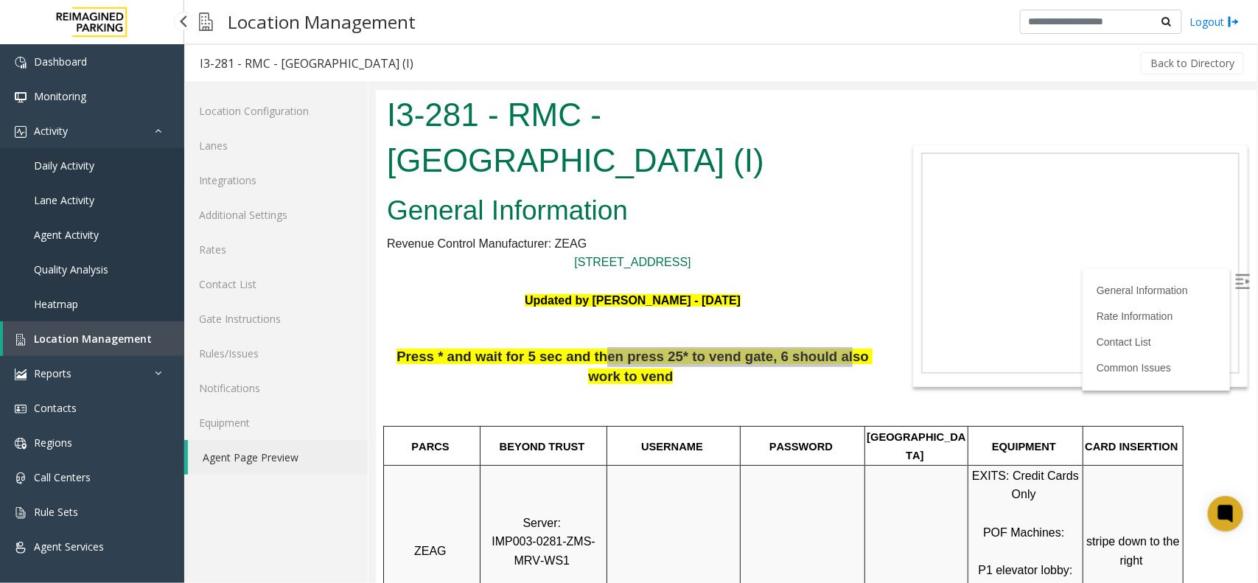
click at [74, 160] on span "Daily Activity" at bounding box center [64, 165] width 60 height 14
